Goal: Find specific page/section: Find specific page/section

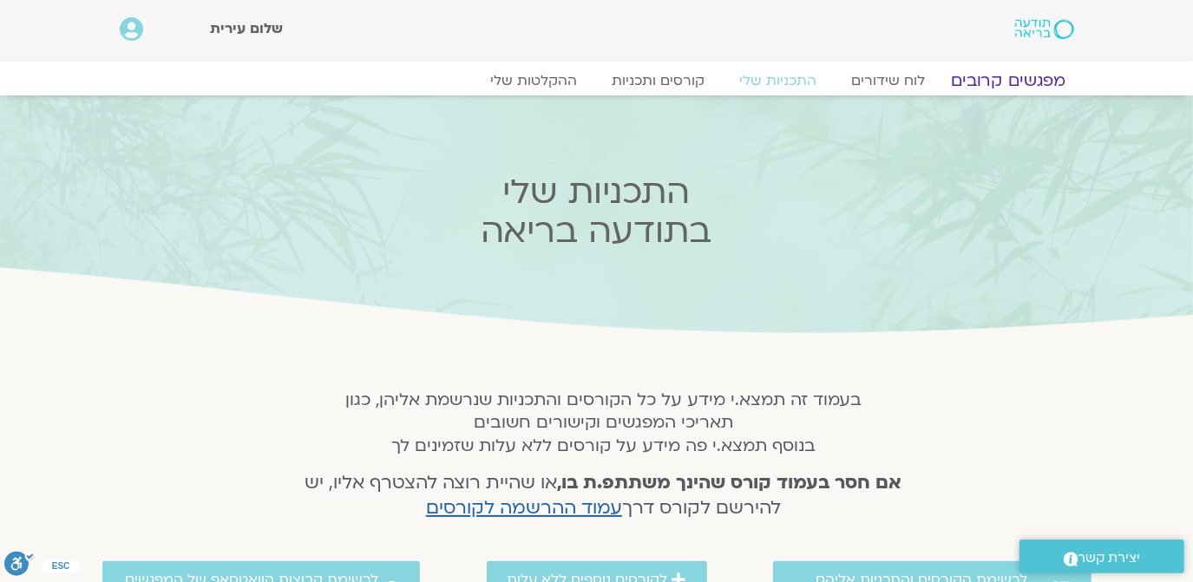
click at [1008, 74] on link "מפגשים קרובים" at bounding box center [1007, 80] width 157 height 21
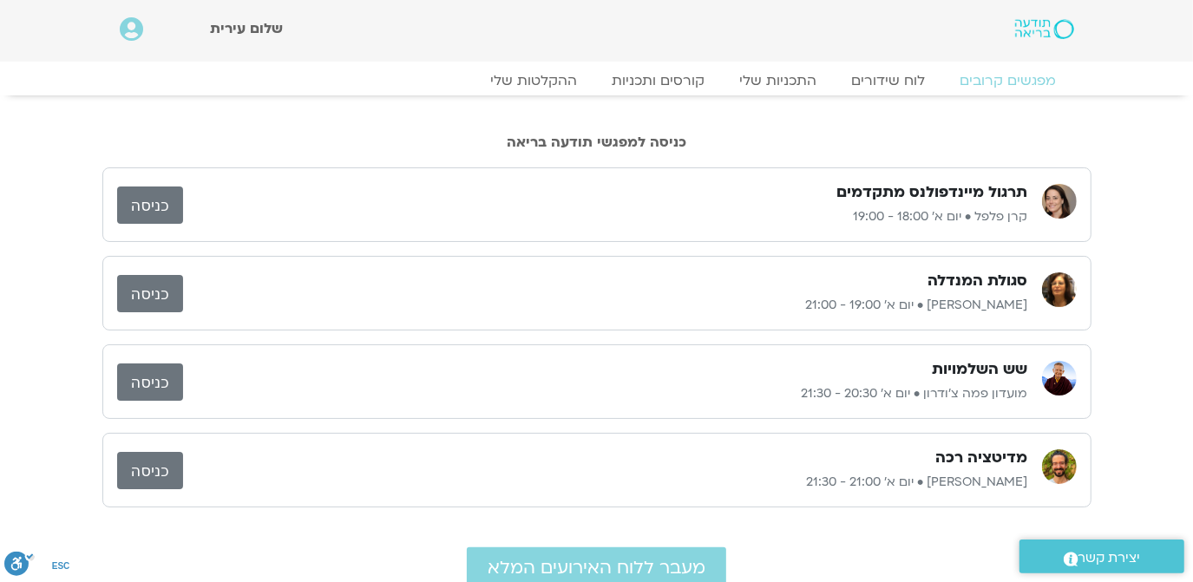
click at [141, 187] on link "כניסה" at bounding box center [150, 205] width 66 height 37
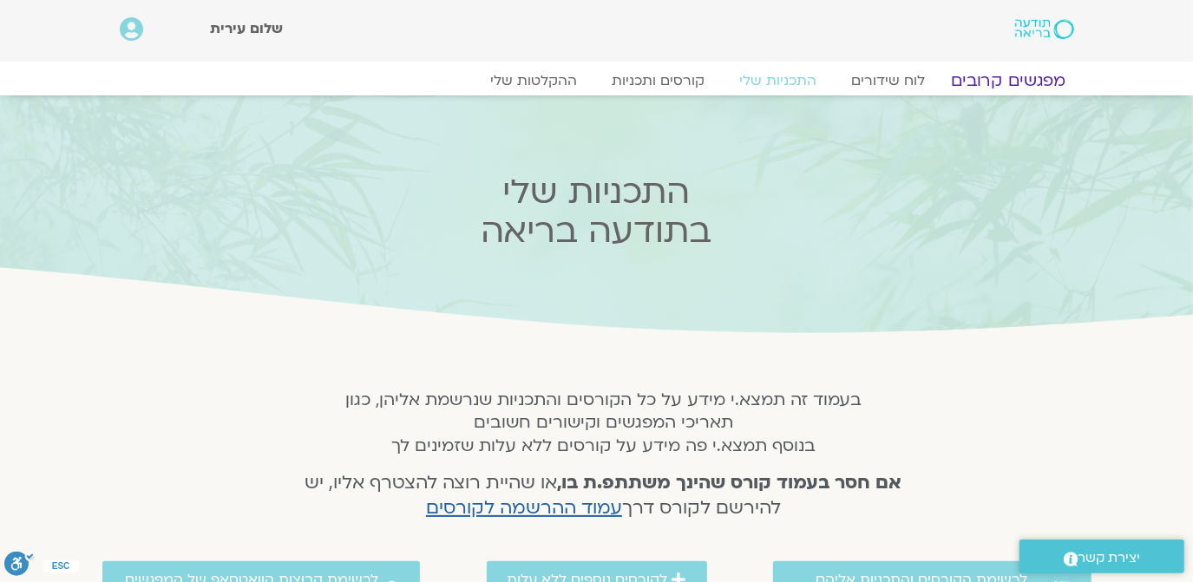
click at [1020, 82] on link "מפגשים קרובים" at bounding box center [1007, 80] width 157 height 21
